Goal: Information Seeking & Learning: Learn about a topic

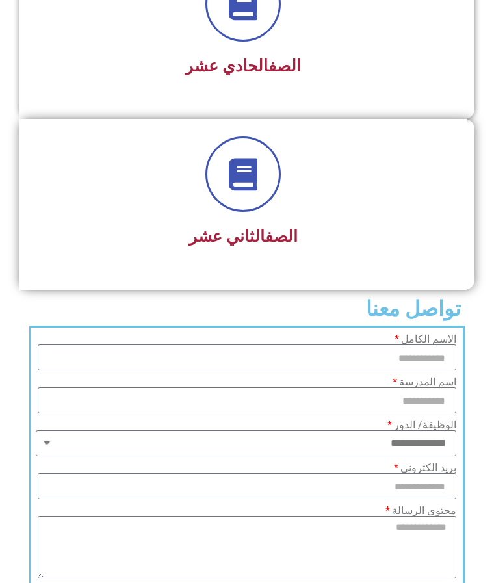
scroll to position [2148, 0]
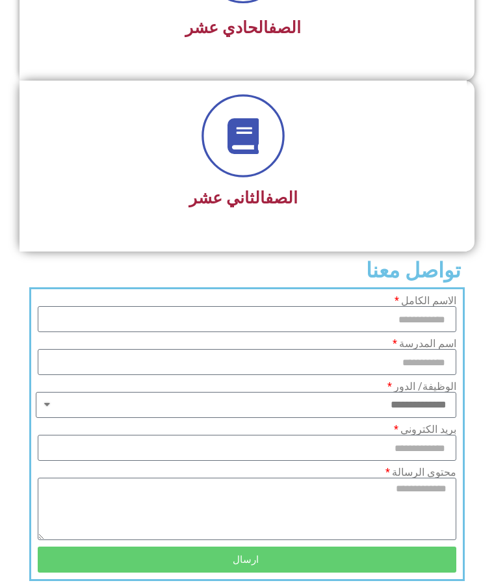
click at [230, 142] on icon at bounding box center [244, 136] width 36 height 36
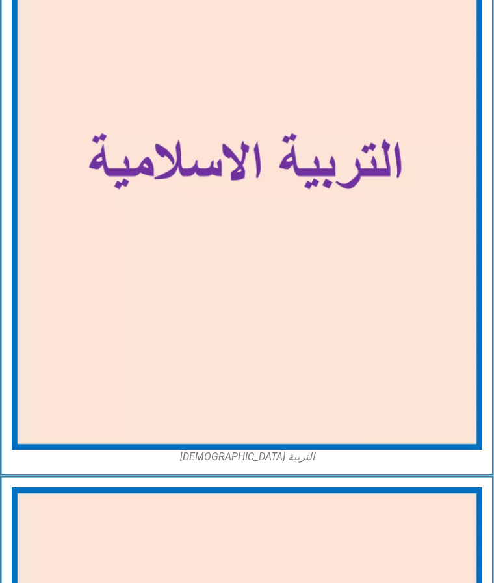
scroll to position [3164, 0]
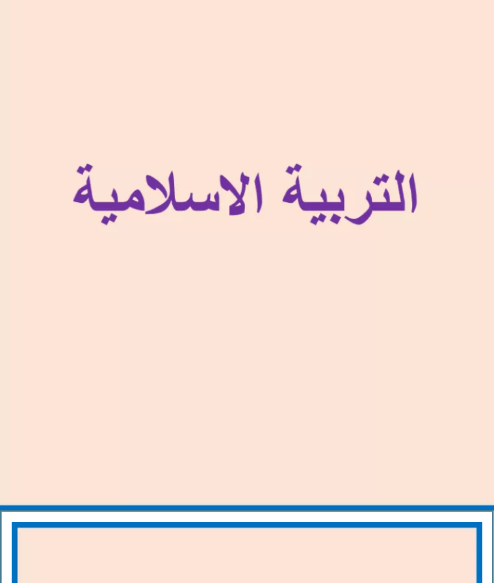
click at [238, 195] on img at bounding box center [247, 210] width 518 height 603
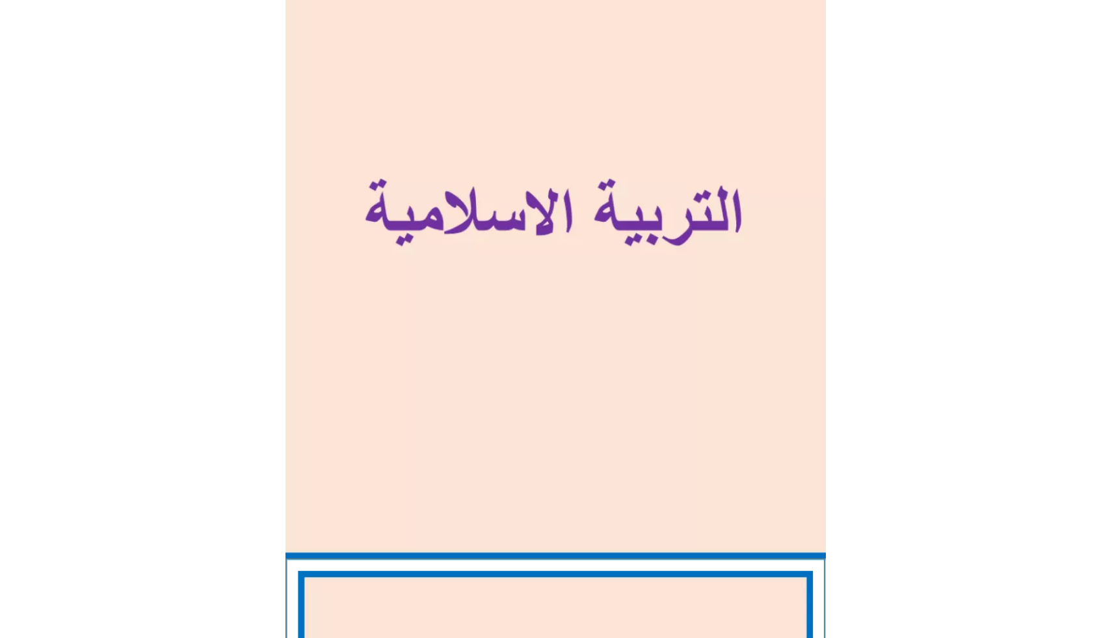
scroll to position [672, 0]
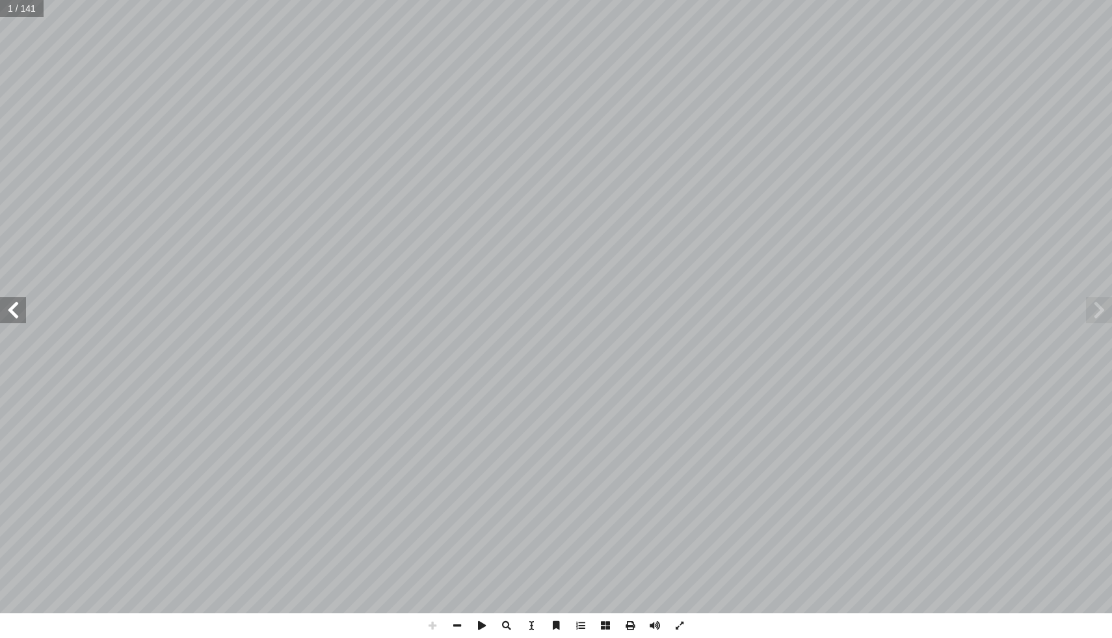
click at [18, 315] on span at bounding box center [13, 310] width 26 height 26
click at [10, 315] on span at bounding box center [13, 310] width 26 height 26
click at [10, 313] on span at bounding box center [13, 310] width 26 height 26
click at [494, 308] on span at bounding box center [1099, 310] width 26 height 26
click at [8, 307] on span at bounding box center [13, 310] width 26 height 26
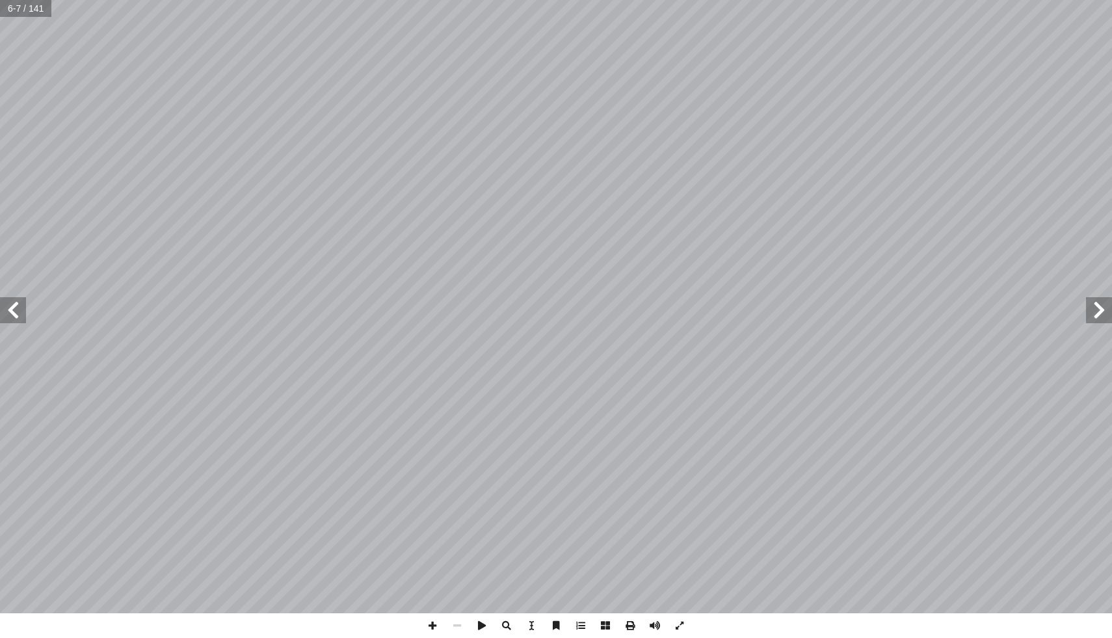
click at [6, 308] on span at bounding box center [13, 310] width 26 height 26
click at [16, 321] on span at bounding box center [13, 310] width 26 height 26
click at [494, 313] on span at bounding box center [1099, 310] width 26 height 26
click at [431, 583] on span at bounding box center [432, 625] width 25 height 25
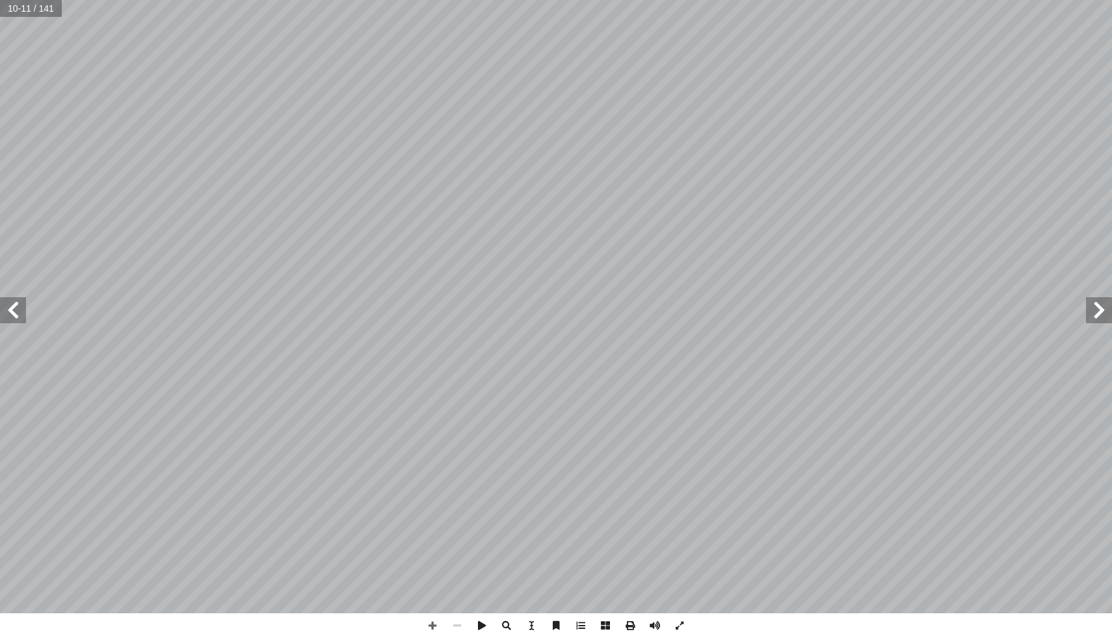
click at [19, 314] on span at bounding box center [13, 310] width 26 height 26
click at [494, 315] on span at bounding box center [1099, 310] width 26 height 26
click at [20, 314] on span at bounding box center [13, 310] width 26 height 26
click at [494, 306] on span at bounding box center [1099, 310] width 26 height 26
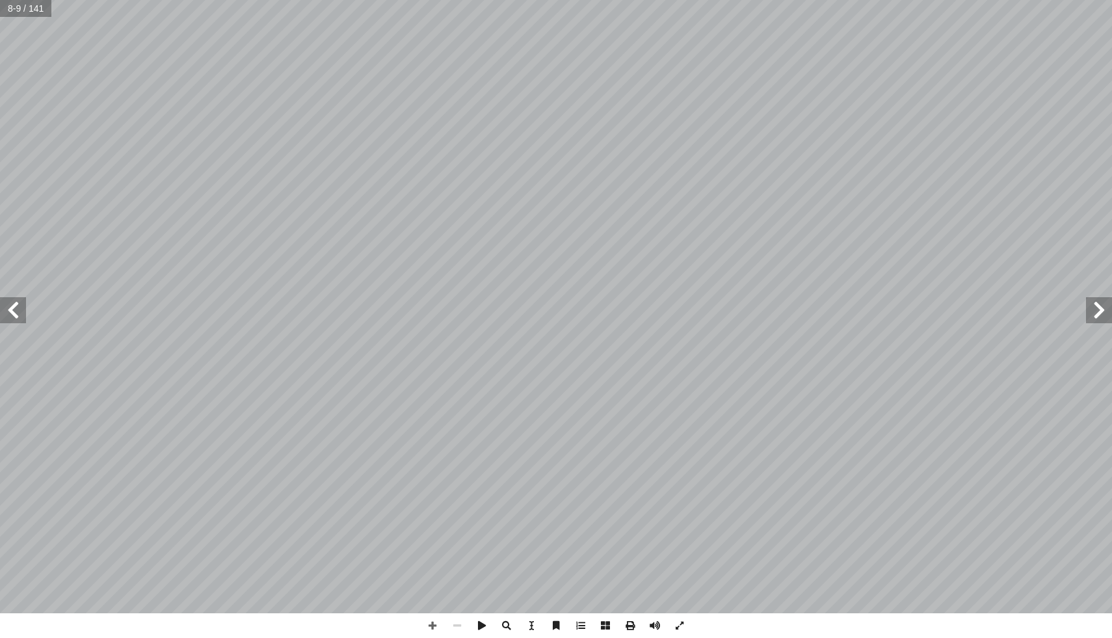
click at [14, 311] on span at bounding box center [13, 310] width 26 height 26
click at [21, 319] on span at bounding box center [13, 310] width 26 height 26
click at [14, 313] on span at bounding box center [13, 310] width 26 height 26
click at [15, 308] on span at bounding box center [13, 310] width 26 height 26
click at [9, 310] on span at bounding box center [13, 310] width 26 height 26
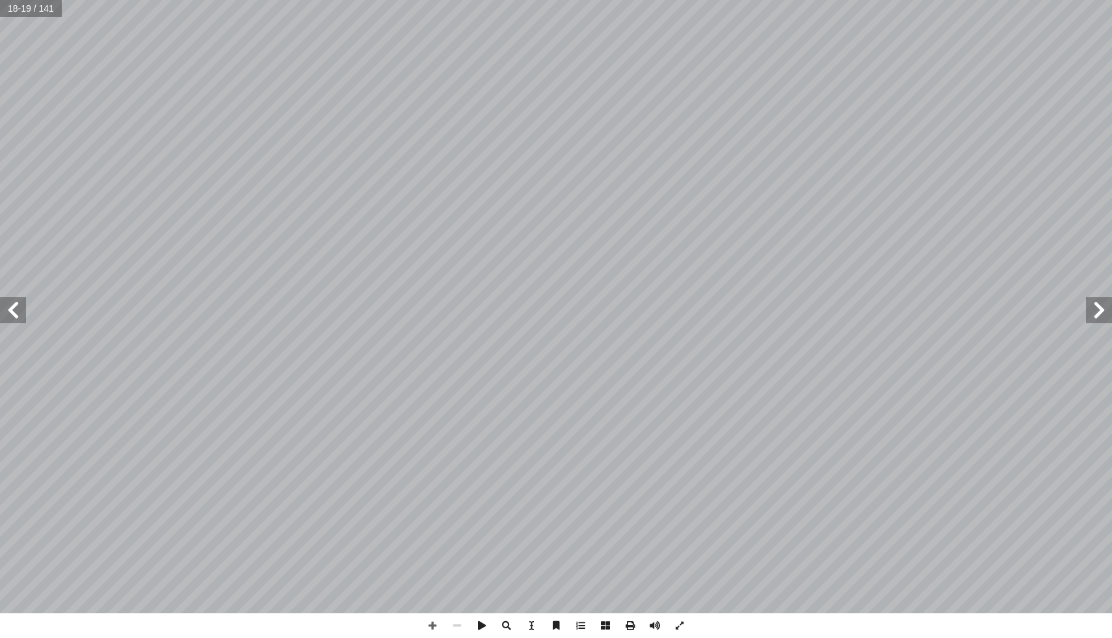
click at [16, 317] on span at bounding box center [13, 310] width 26 height 26
click at [14, 319] on span at bounding box center [13, 310] width 26 height 26
